Goal: Task Accomplishment & Management: Use online tool/utility

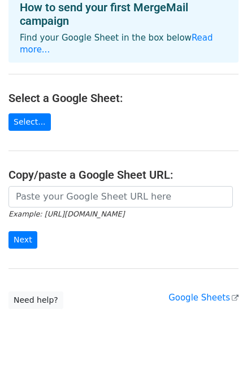
scroll to position [70, 0]
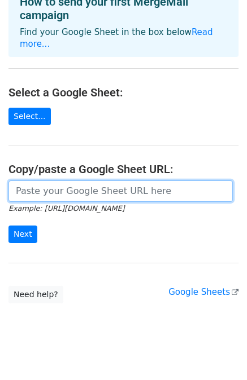
click at [47, 182] on input "url" at bounding box center [120, 191] width 224 height 21
paste input "https://docs.google.com/spreadsheets/d/1OsQ1vGswsWUFUCScQEKO752_51YRcimPMiZpWZW…"
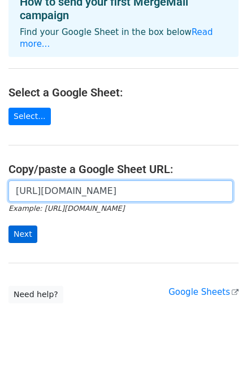
type input "https://docs.google.com/spreadsheets/d/1OsQ1vGswsWUFUCScQEKO752_51YRcimPMiZpWZW…"
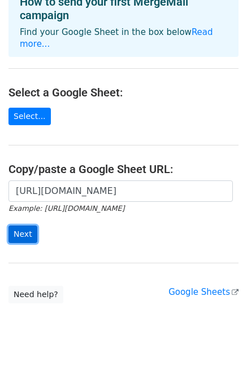
scroll to position [0, 0]
click at [16, 226] on input "Next" at bounding box center [22, 234] width 29 height 17
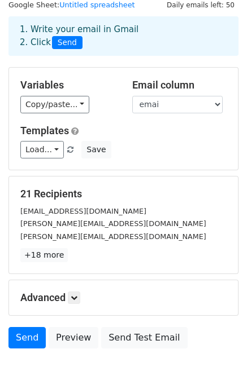
scroll to position [56, 0]
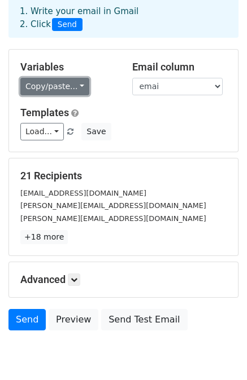
click at [72, 86] on link "Copy/paste..." at bounding box center [54, 86] width 69 height 17
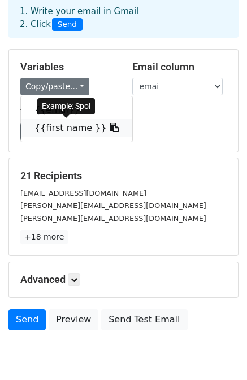
click at [61, 129] on link "{{first name }}" at bounding box center [76, 128] width 111 height 18
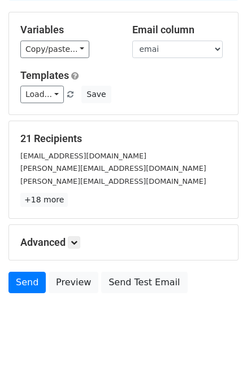
scroll to position [102, 0]
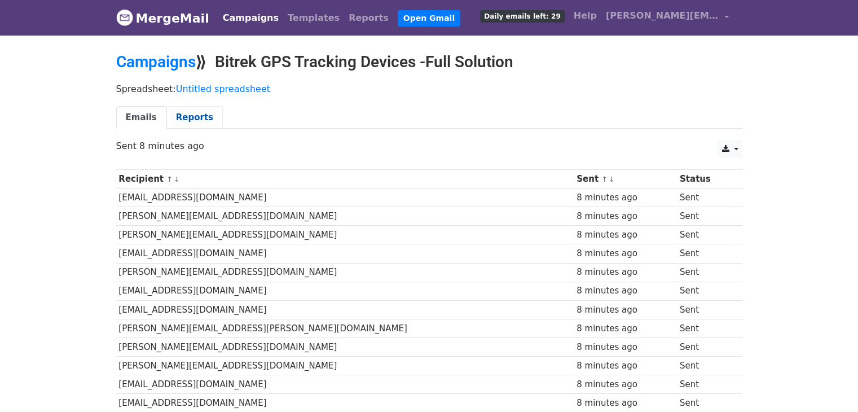
click at [192, 118] on link "Reports" at bounding box center [194, 117] width 56 height 23
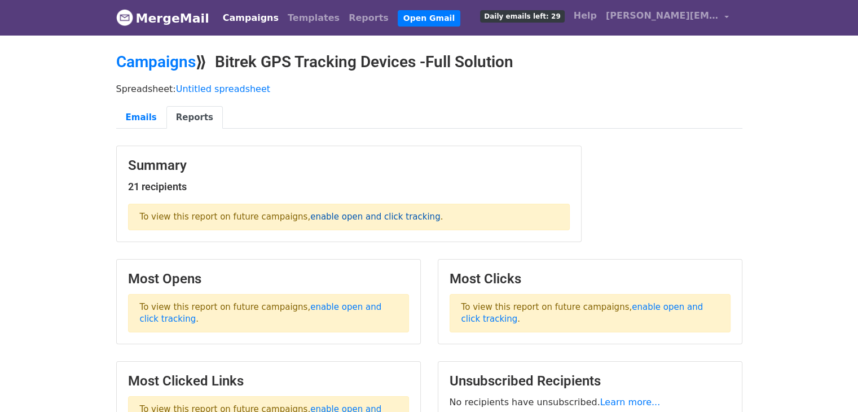
click at [370, 217] on link "enable open and click tracking" at bounding box center [375, 217] width 130 height 10
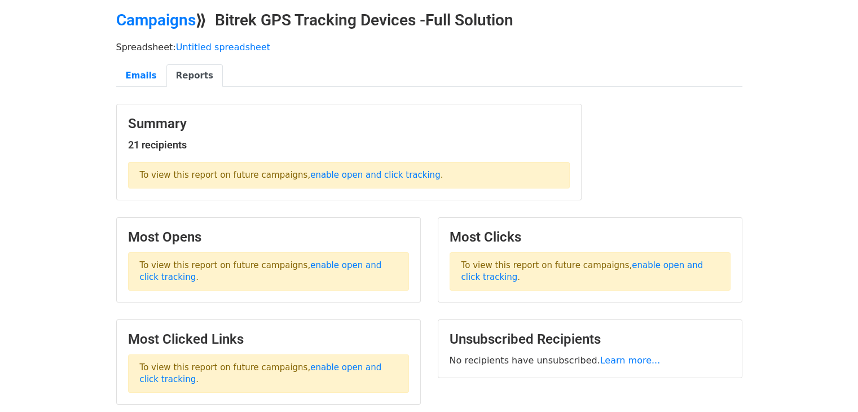
scroll to position [135, 0]
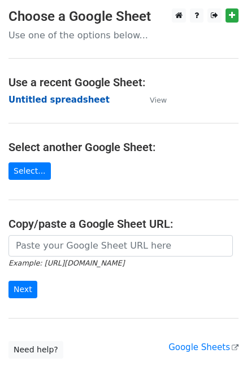
click at [32, 102] on strong "Untitled spreadsheet" at bounding box center [58, 100] width 101 height 10
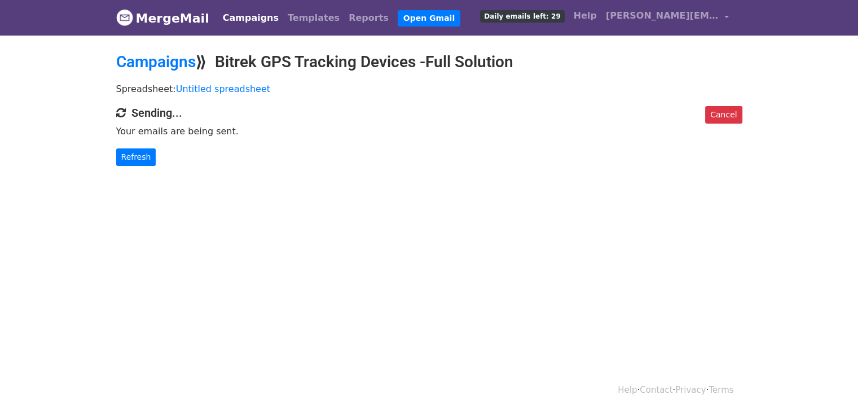
scroll to position [1, 0]
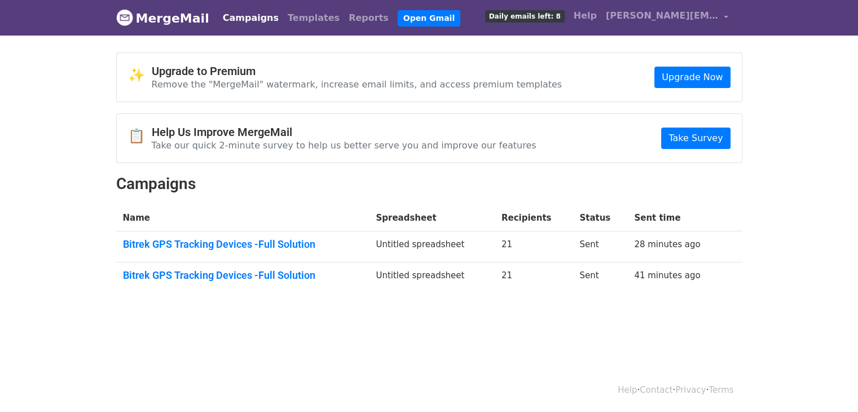
click at [552, 16] on span "Daily emails left: 8" at bounding box center [525, 16] width 80 height 12
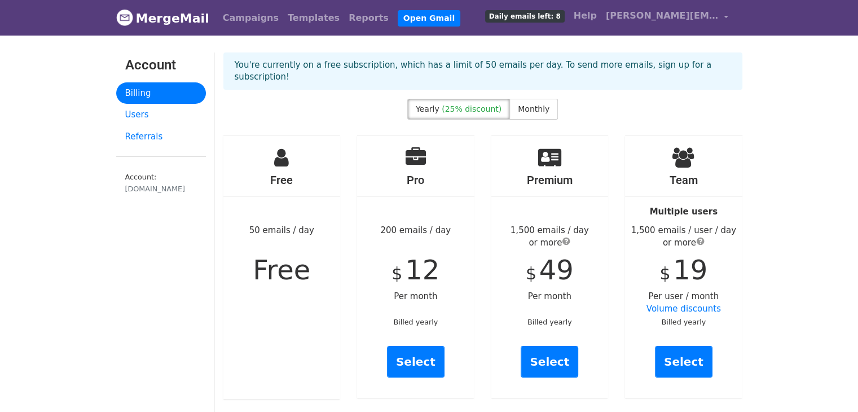
click at [275, 265] on span "Free" at bounding box center [282, 270] width 58 height 32
